Goal: Information Seeking & Learning: Learn about a topic

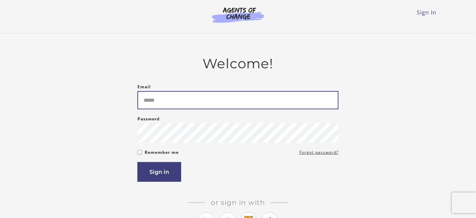
type input "**********"
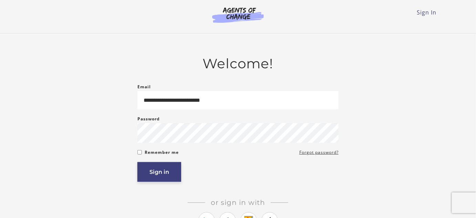
click at [150, 174] on button "Sign in" at bounding box center [159, 172] width 44 height 20
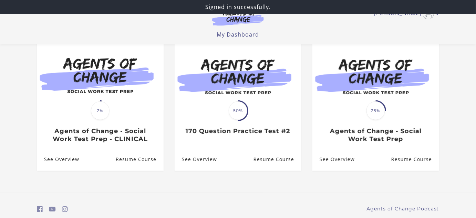
scroll to position [83, 0]
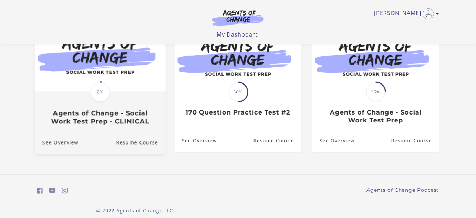
click at [76, 114] on h3 "Agents of Change - Social Work Test Prep - CLINICAL" at bounding box center [100, 117] width 116 height 16
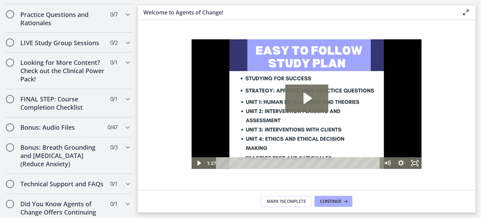
scroll to position [628, 0]
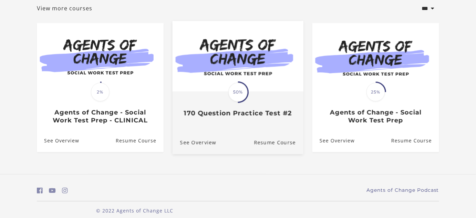
click at [241, 107] on div "Translation missing: en.liquid.partials.dashboard_course_card.progress_descript…" at bounding box center [238, 104] width 131 height 25
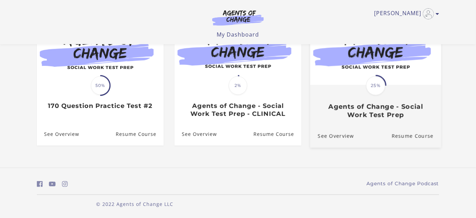
click at [378, 92] on span "25%" at bounding box center [375, 85] width 19 height 19
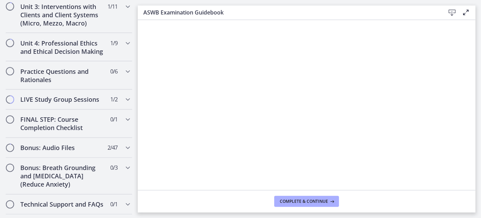
scroll to position [622, 0]
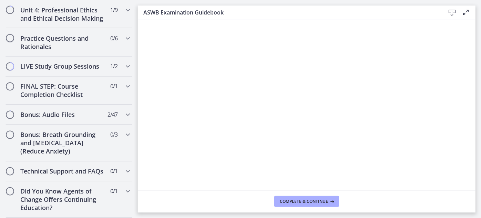
click at [353, 217] on main "ASWB Examination Guidebook Download Enable fullscreen Complete & continue" at bounding box center [309, 109] width 343 height 218
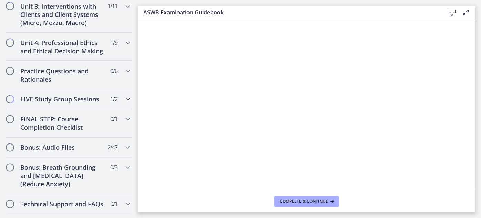
click at [125, 103] on icon "Chapters" at bounding box center [128, 99] width 8 height 8
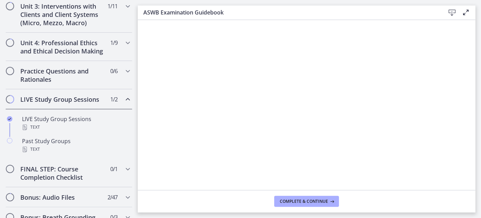
scroll to position [258, 0]
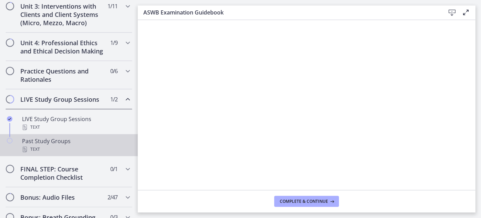
click at [61, 152] on div "Text" at bounding box center [75, 149] width 107 height 8
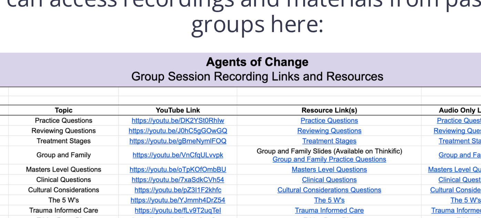
click at [332, 109] on img at bounding box center [306, 95] width 230 height 64
